Goal: Task Accomplishment & Management: Complete application form

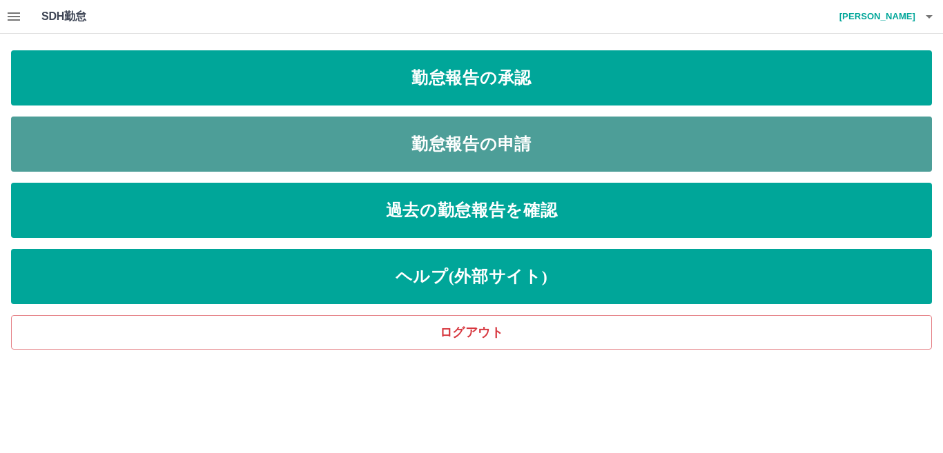
click at [464, 137] on link "勤怠報告の申請" at bounding box center [471, 144] width 921 height 55
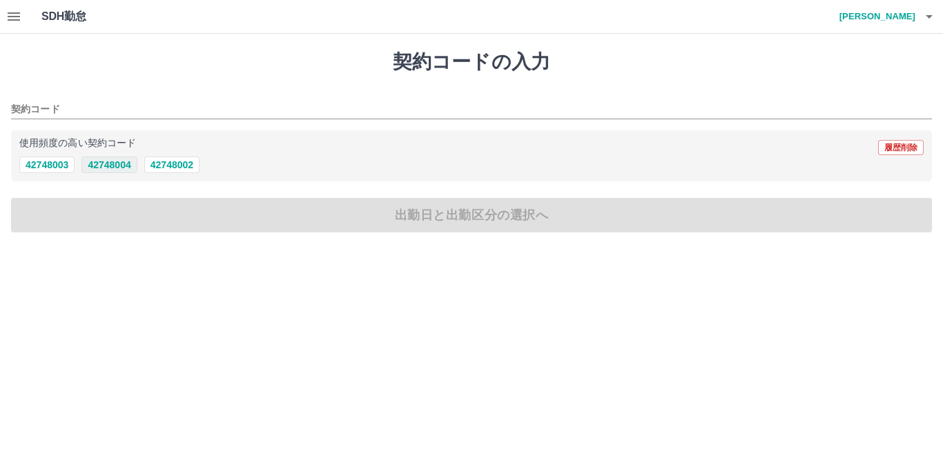
click at [115, 163] on button "42748004" at bounding box center [108, 165] width 55 height 17
type input "********"
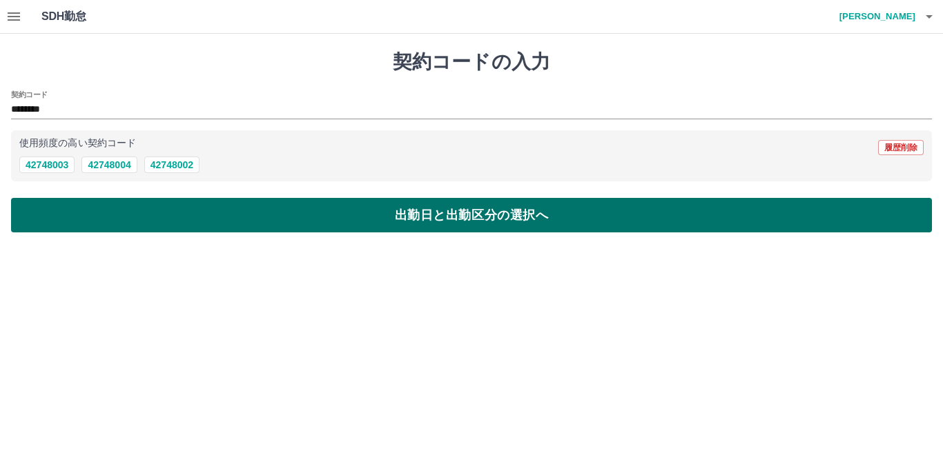
click at [126, 210] on button "出勤日と出勤区分の選択へ" at bounding box center [471, 215] width 921 height 35
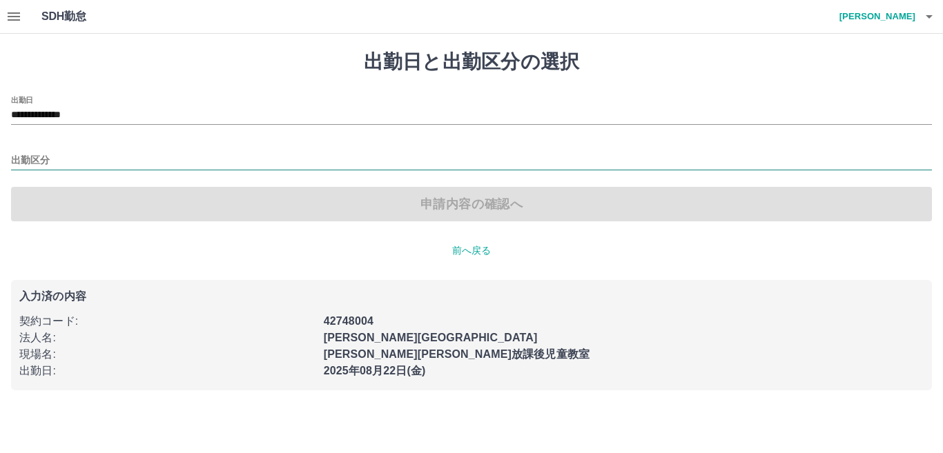
click at [66, 164] on input "出勤区分" at bounding box center [471, 161] width 921 height 17
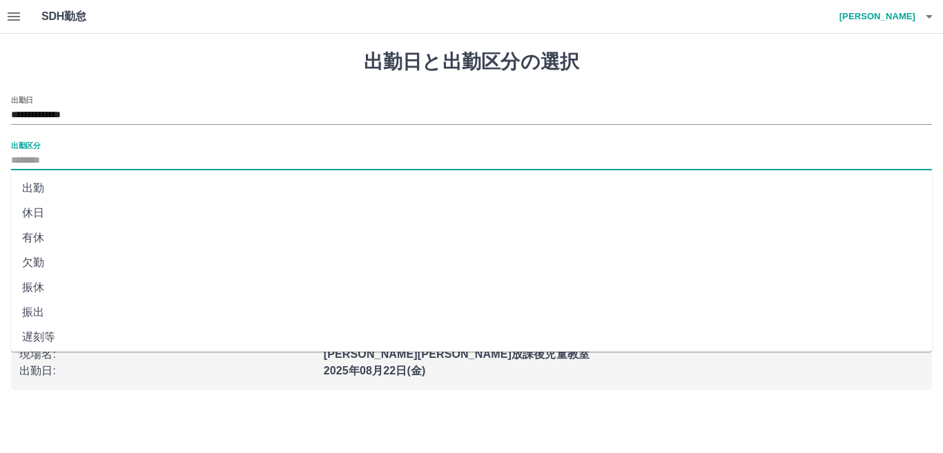
click at [38, 184] on li "出勤" at bounding box center [471, 188] width 921 height 25
type input "**"
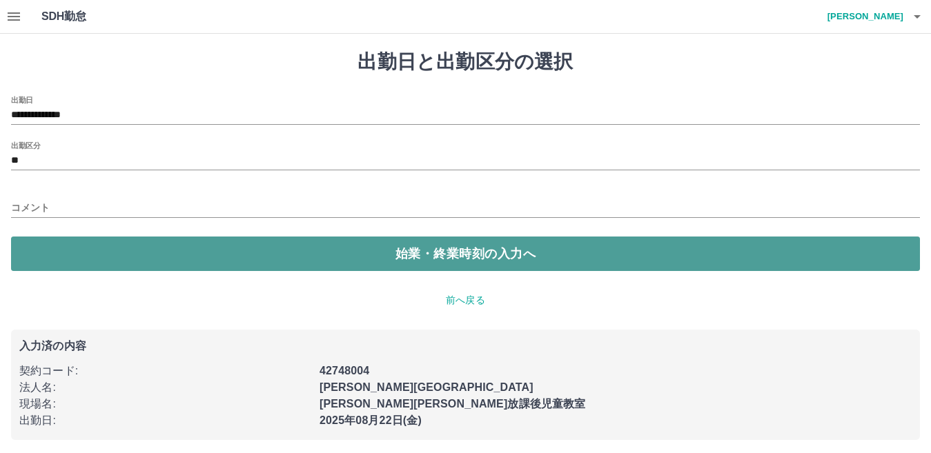
click at [51, 251] on button "始業・終業時刻の入力へ" at bounding box center [465, 254] width 909 height 35
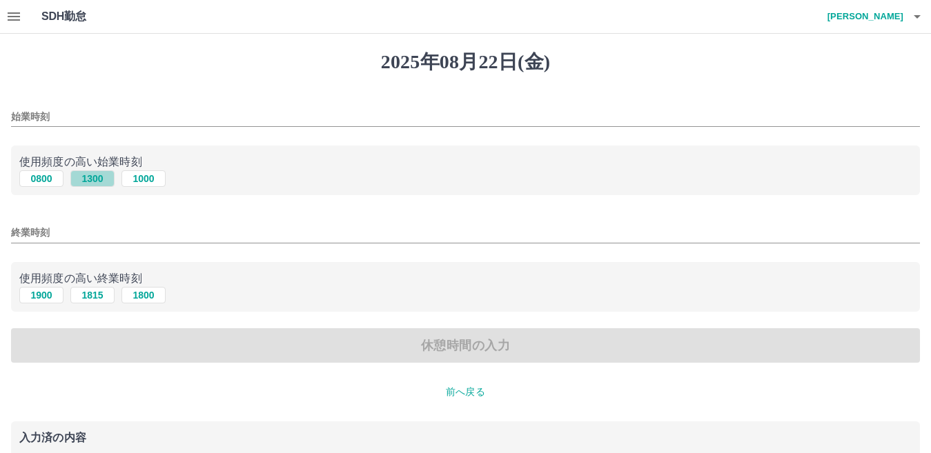
click at [88, 178] on button "1300" at bounding box center [92, 178] width 44 height 17
type input "****"
click at [150, 293] on button "1800" at bounding box center [143, 295] width 44 height 17
type input "****"
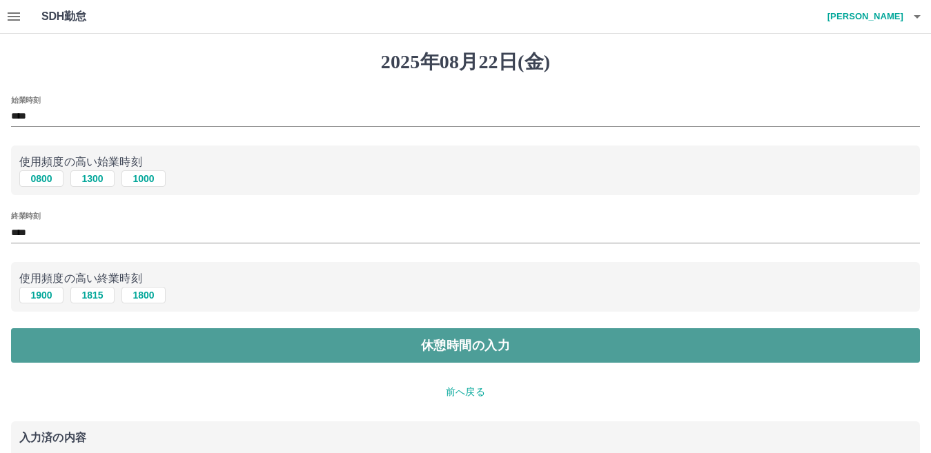
click at [190, 344] on button "休憩時間の入力" at bounding box center [465, 346] width 909 height 35
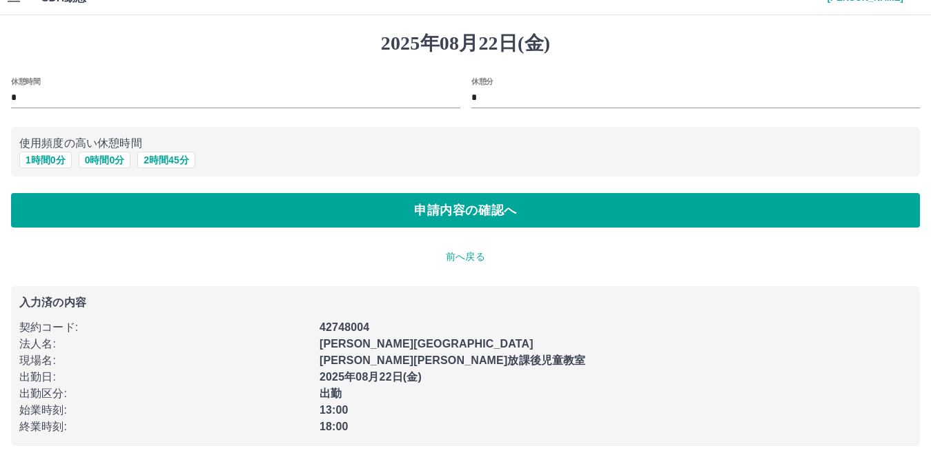
scroll to position [29, 0]
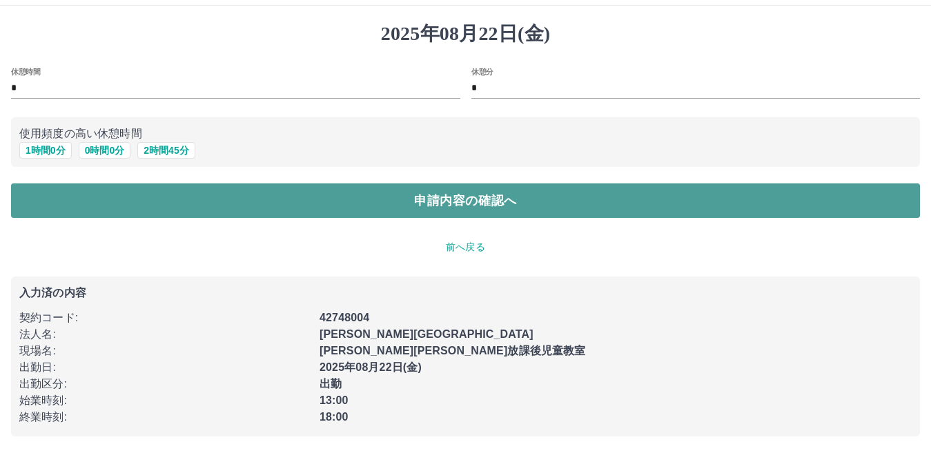
click at [148, 193] on button "申請内容の確認へ" at bounding box center [465, 201] width 909 height 35
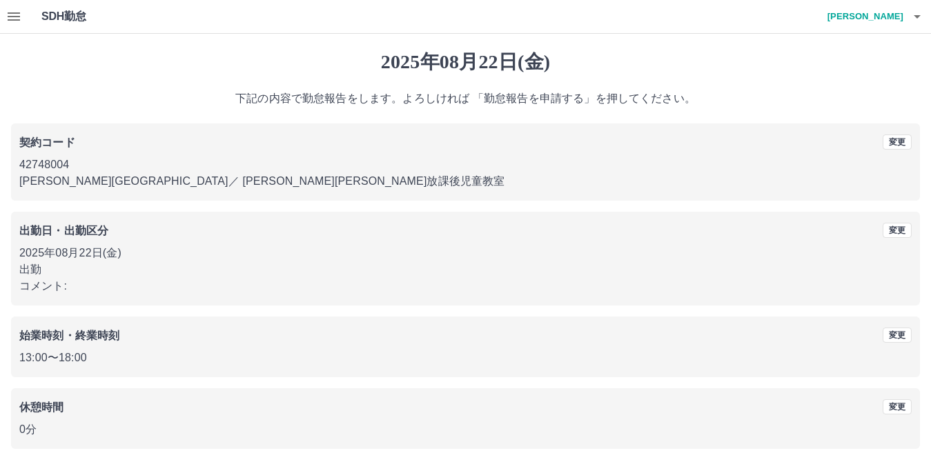
scroll to position [64, 0]
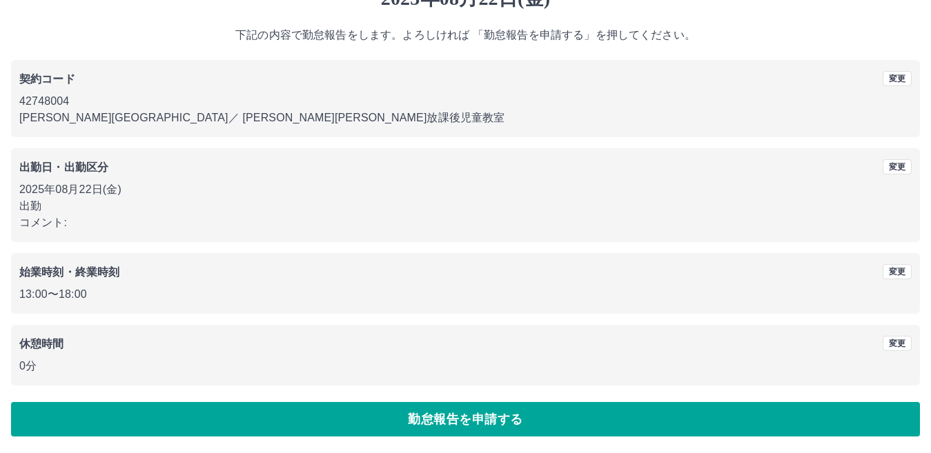
click at [387, 414] on button "勤怠報告を申請する" at bounding box center [465, 419] width 909 height 35
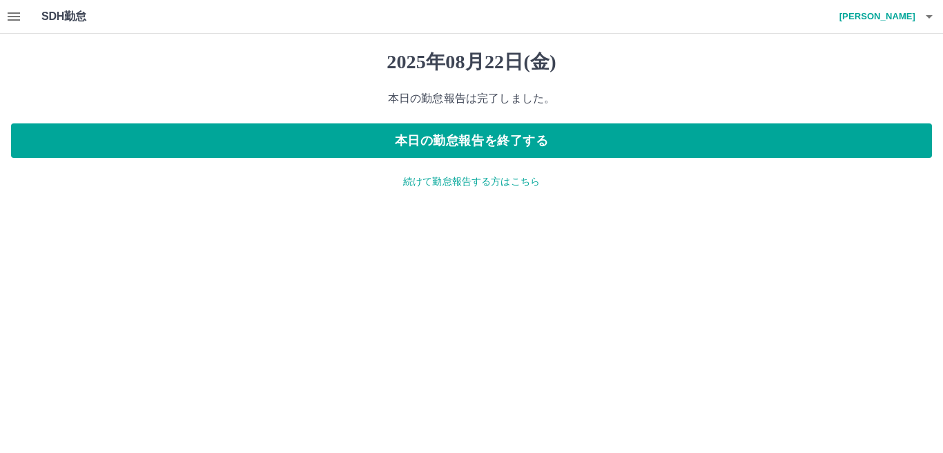
click at [12, 17] on icon "button" at bounding box center [14, 16] width 12 height 8
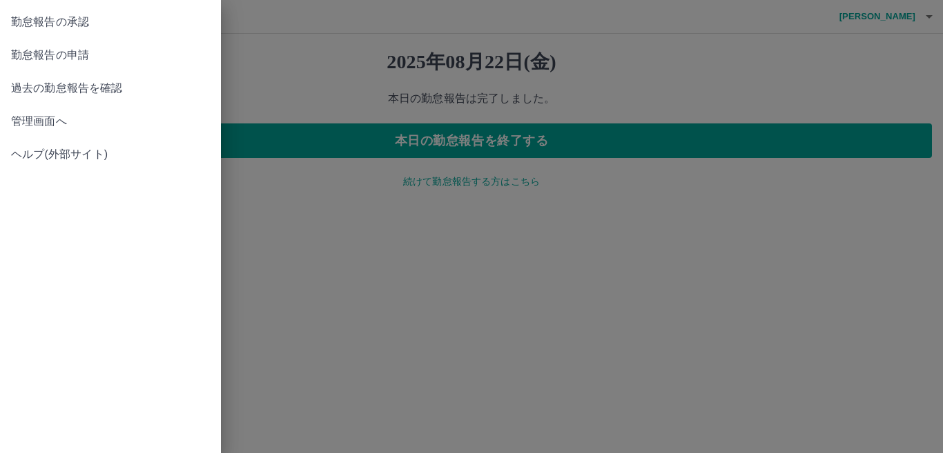
click at [105, 19] on span "勤怠報告の承認" at bounding box center [110, 22] width 199 height 17
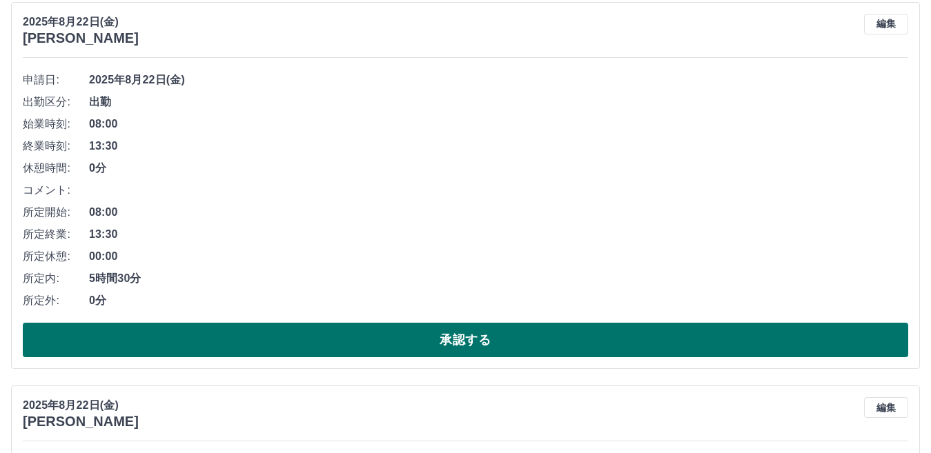
scroll to position [888, 0]
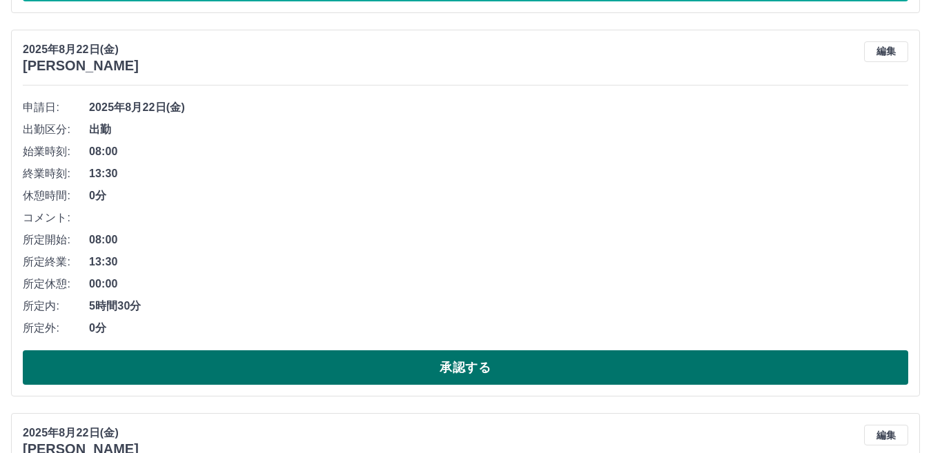
click at [310, 367] on button "承認する" at bounding box center [466, 368] width 886 height 35
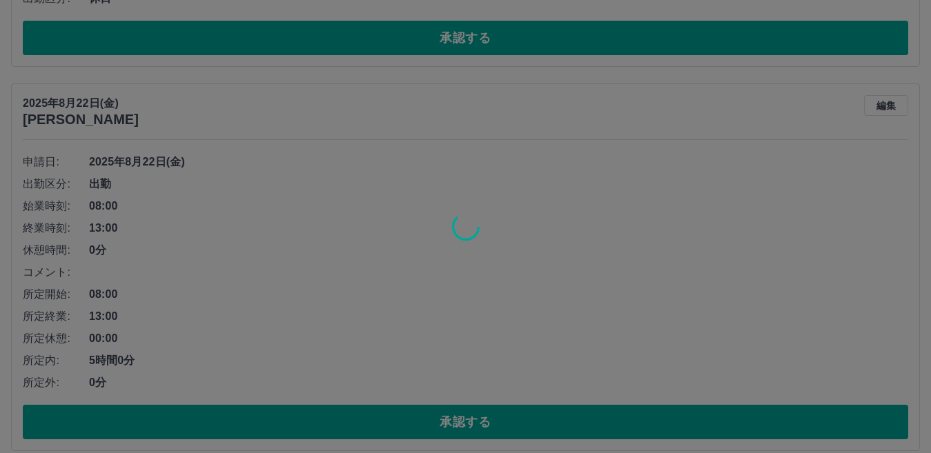
scroll to position [474, 0]
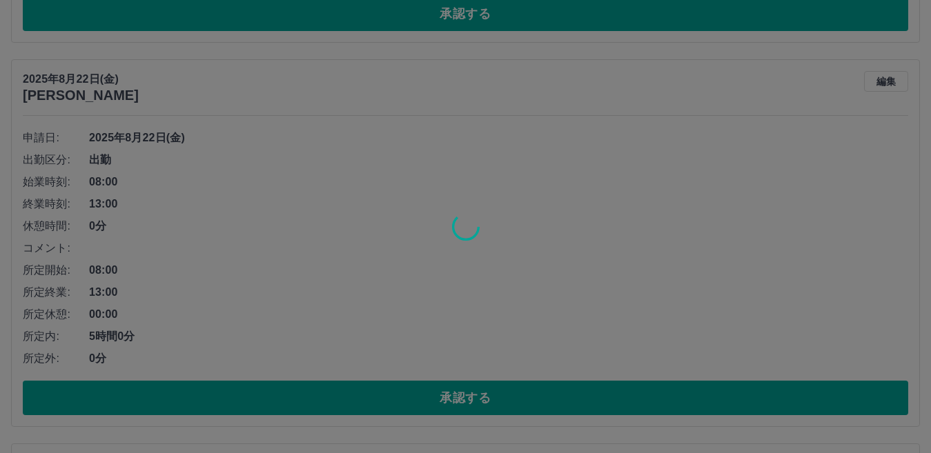
click at [381, 396] on div at bounding box center [465, 226] width 931 height 453
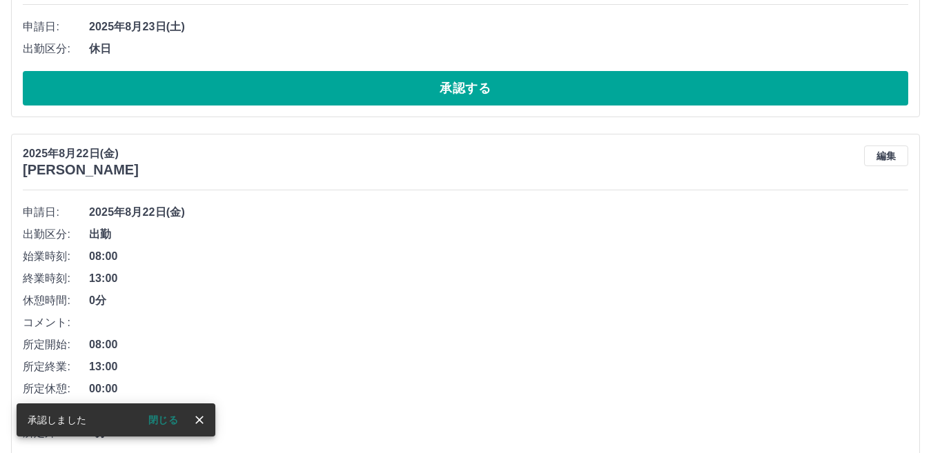
scroll to position [266, 0]
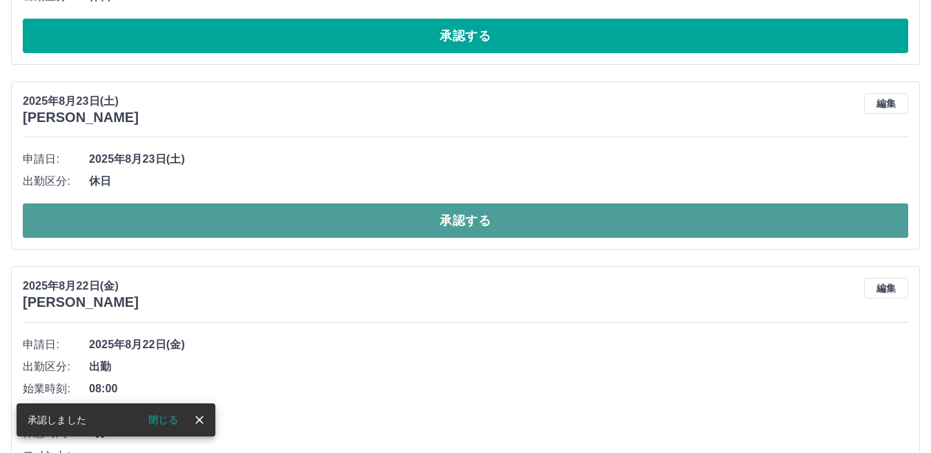
click at [373, 215] on button "承認する" at bounding box center [466, 221] width 886 height 35
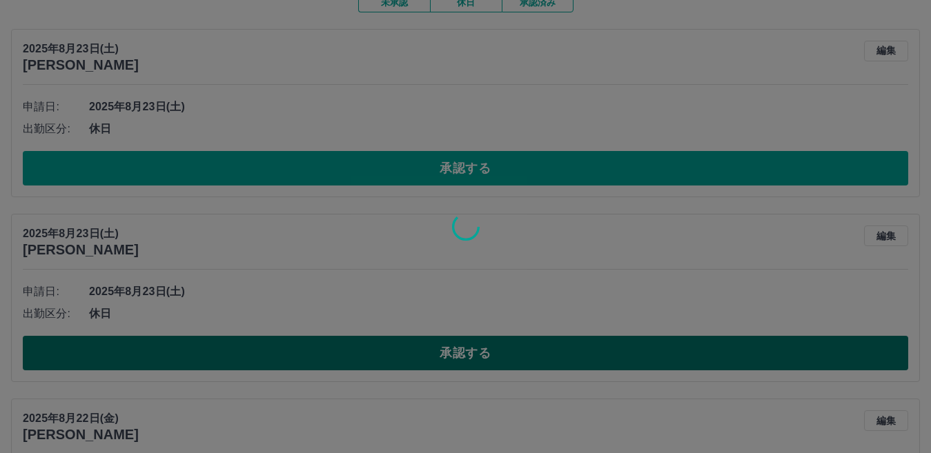
scroll to position [128, 0]
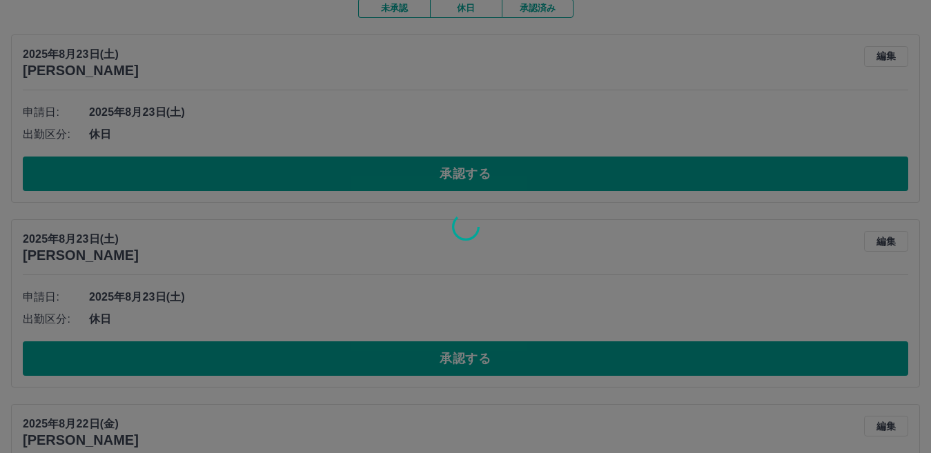
click at [369, 170] on div at bounding box center [465, 226] width 931 height 453
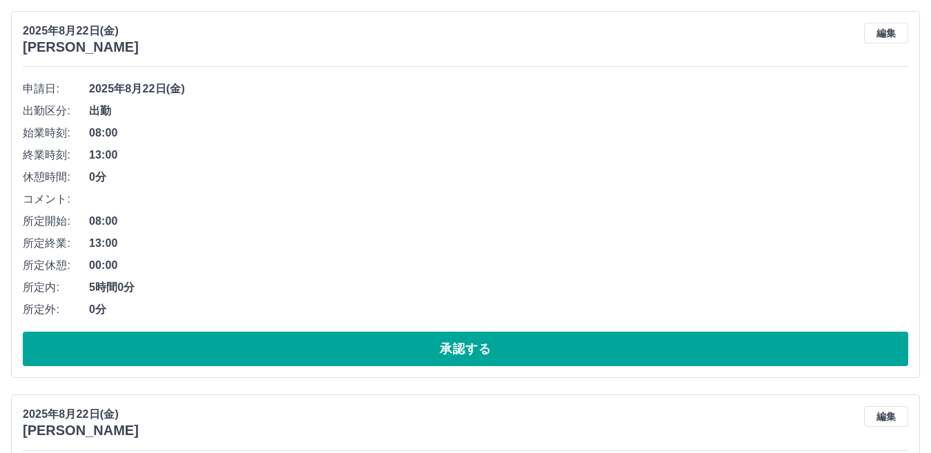
scroll to position [404, 0]
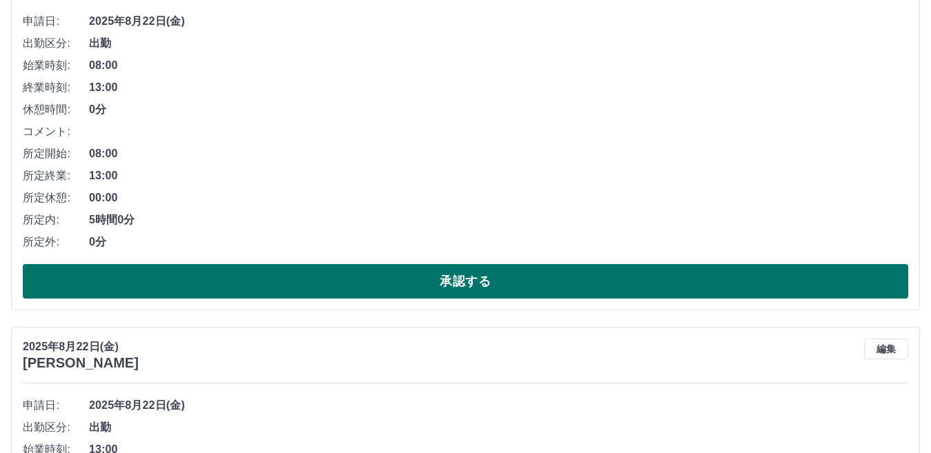
click at [408, 281] on button "承認する" at bounding box center [466, 281] width 886 height 35
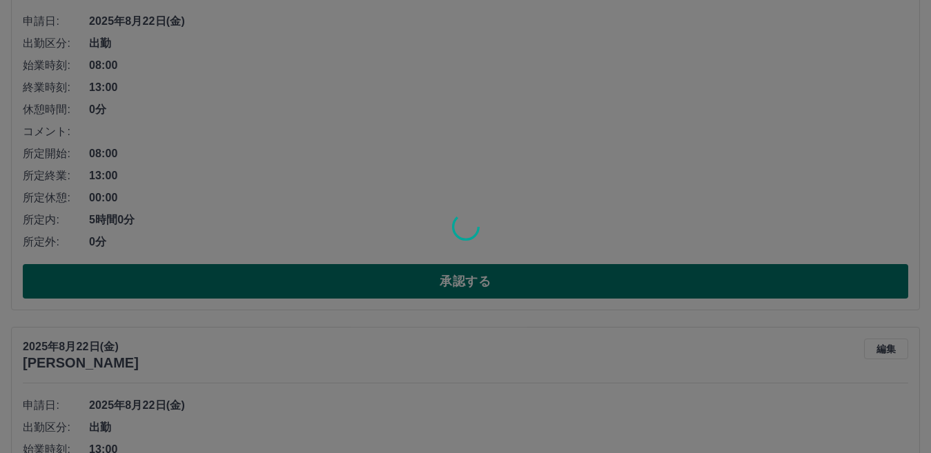
scroll to position [21, 0]
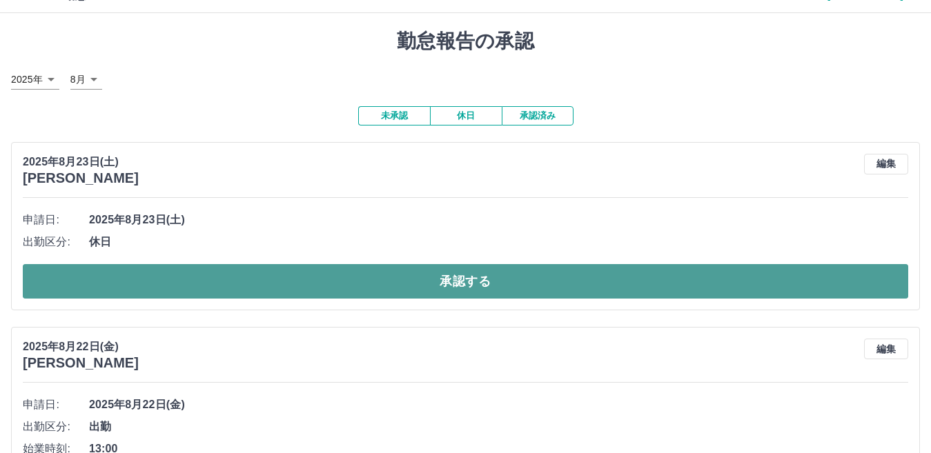
click at [467, 275] on button "承認する" at bounding box center [466, 281] width 886 height 35
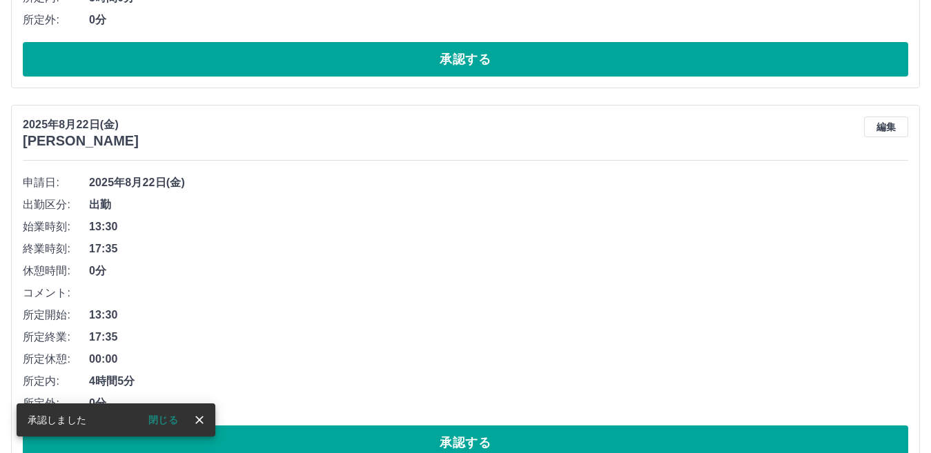
scroll to position [478, 0]
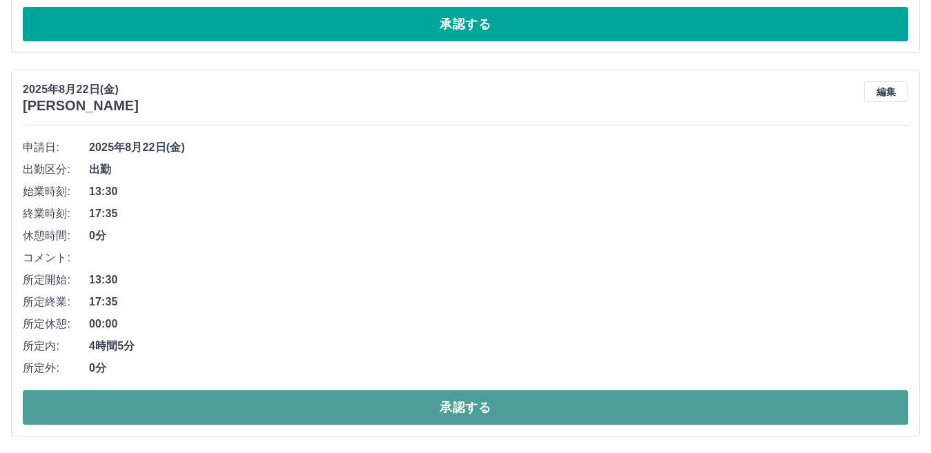
click at [464, 402] on button "承認する" at bounding box center [466, 408] width 886 height 35
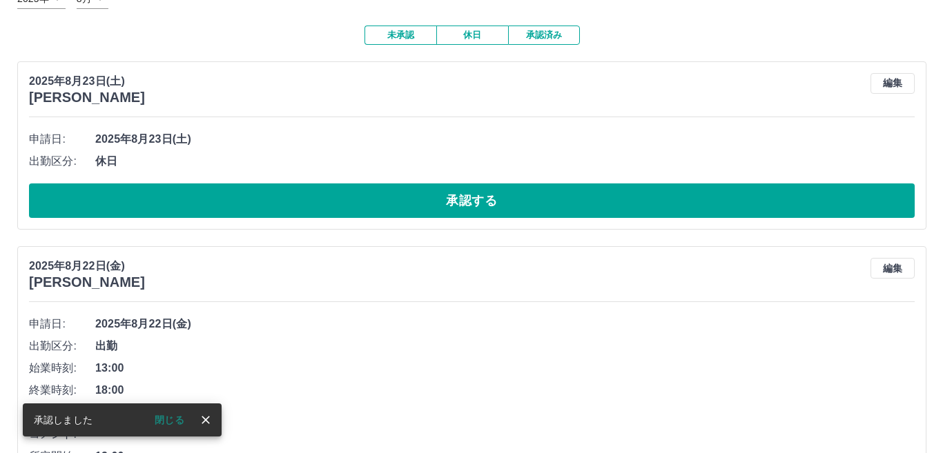
scroll to position [3, 0]
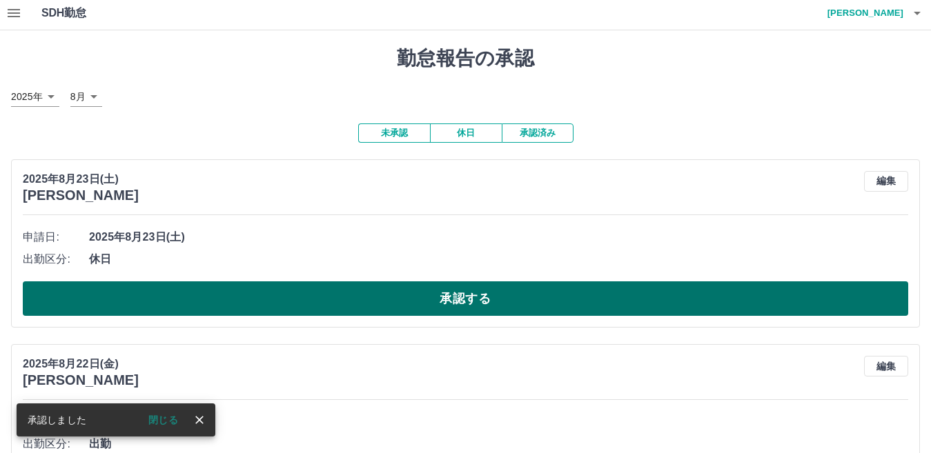
click at [418, 291] on button "承認する" at bounding box center [466, 299] width 886 height 35
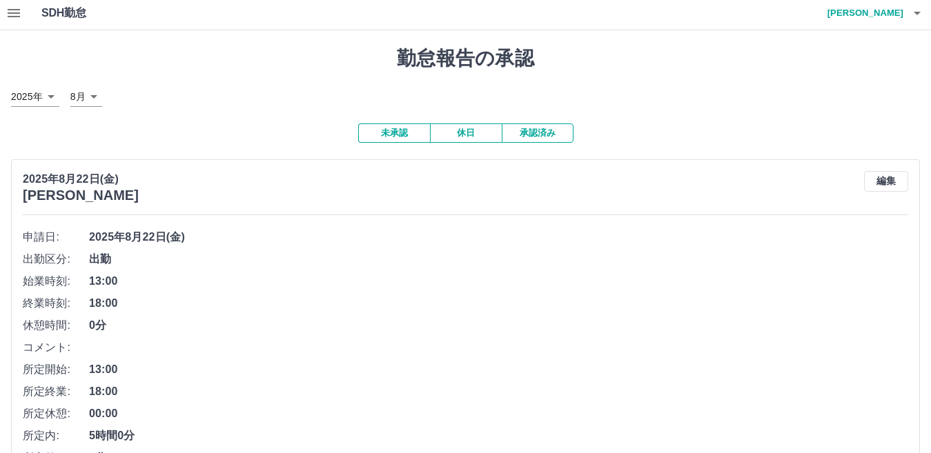
click at [919, 11] on icon "button" at bounding box center [917, 13] width 17 height 17
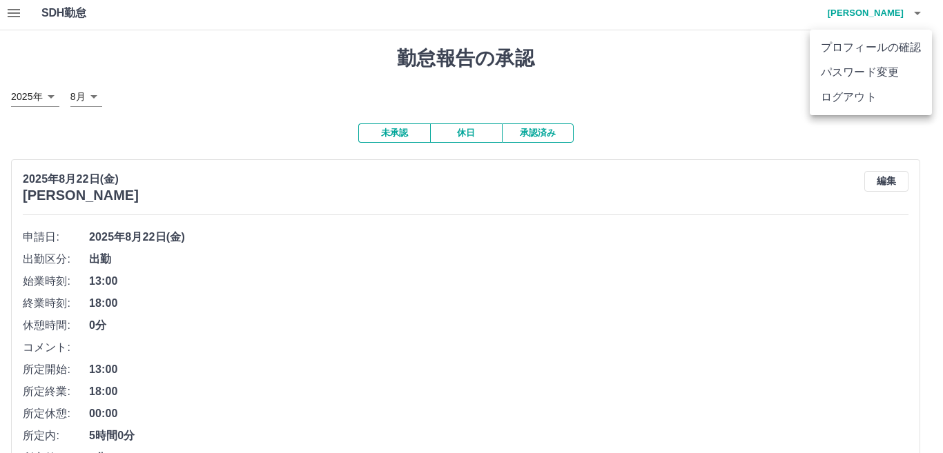
click at [850, 97] on li "ログアウト" at bounding box center [871, 97] width 122 height 25
